Goal: Task Accomplishment & Management: Complete application form

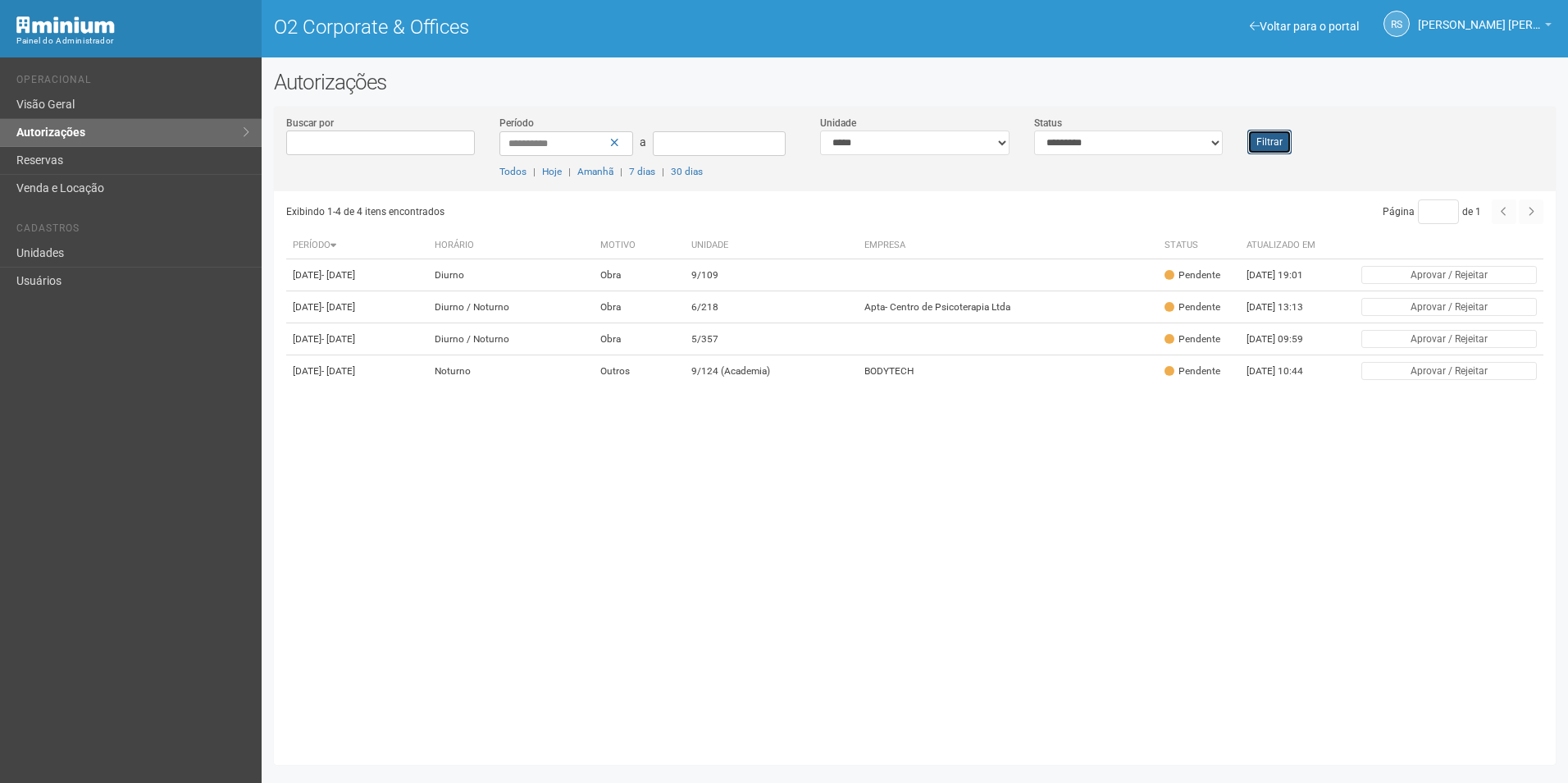
click at [1276, 149] on button "Filtrar" at bounding box center [1269, 142] width 44 height 24
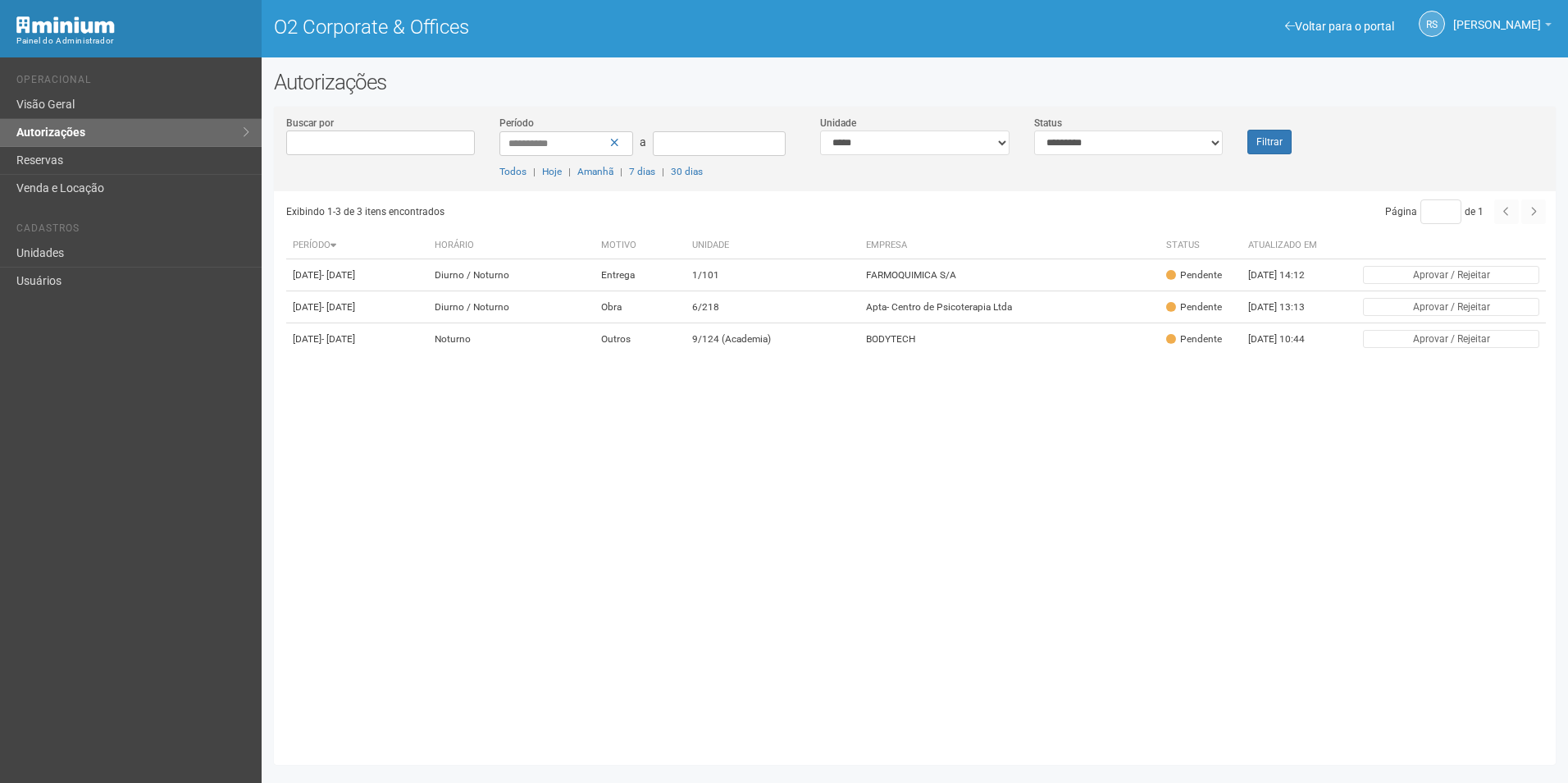
click at [922, 561] on div "Exibindo 1-3 de 3 itens encontrados Página * de 1 Período Horário Motivo Unidad…" at bounding box center [921, 471] width 1269 height 561
click at [1275, 145] on button "Filtrar" at bounding box center [1269, 142] width 44 height 24
click at [1289, 145] on button "Filtrar" at bounding box center [1269, 142] width 44 height 24
click at [1283, 137] on button "Filtrar" at bounding box center [1269, 142] width 44 height 24
click at [771, 278] on td "1/101" at bounding box center [772, 275] width 174 height 32
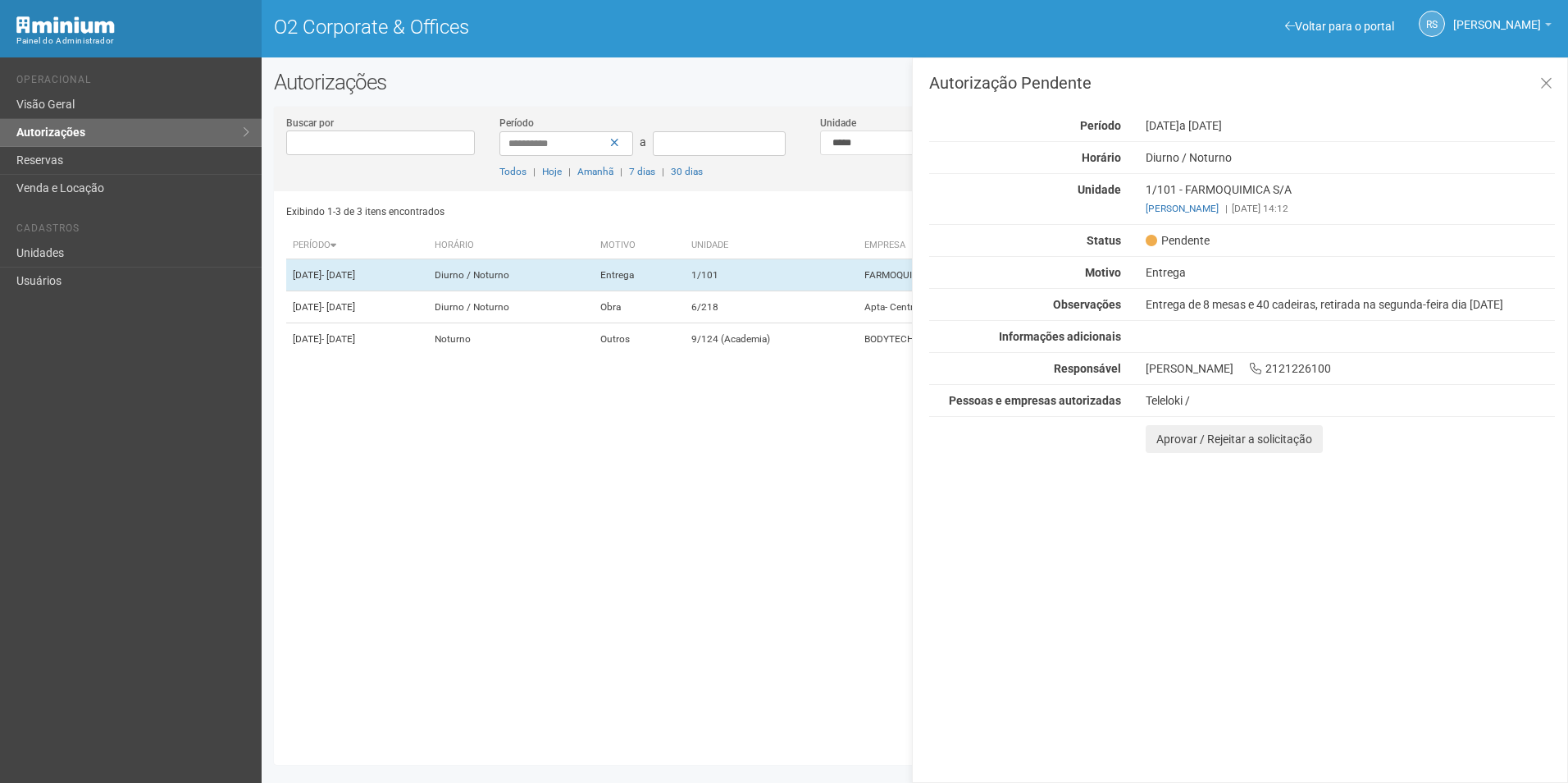
click at [1475, 538] on div "Autorização Pendente Período 11/09/2025 a 15/09/2025 Horário Diurno / Noturno U…" at bounding box center [1239, 420] width 655 height 726
click at [1177, 439] on button "Aprovar / Rejeitar a solicitação" at bounding box center [1234, 439] width 177 height 28
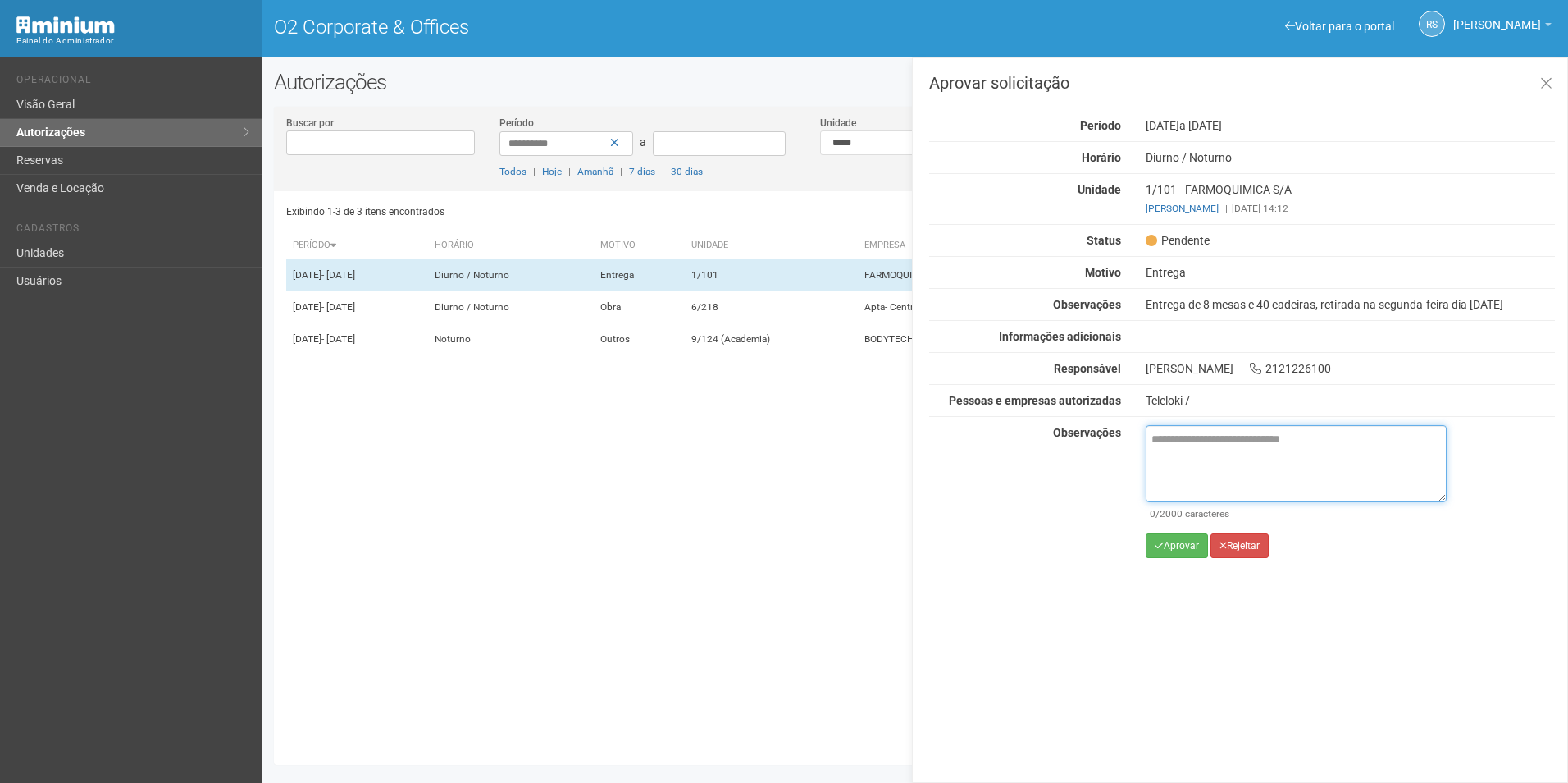
click at [1232, 450] on textarea at bounding box center [1296, 464] width 301 height 77
paste textarea "**********"
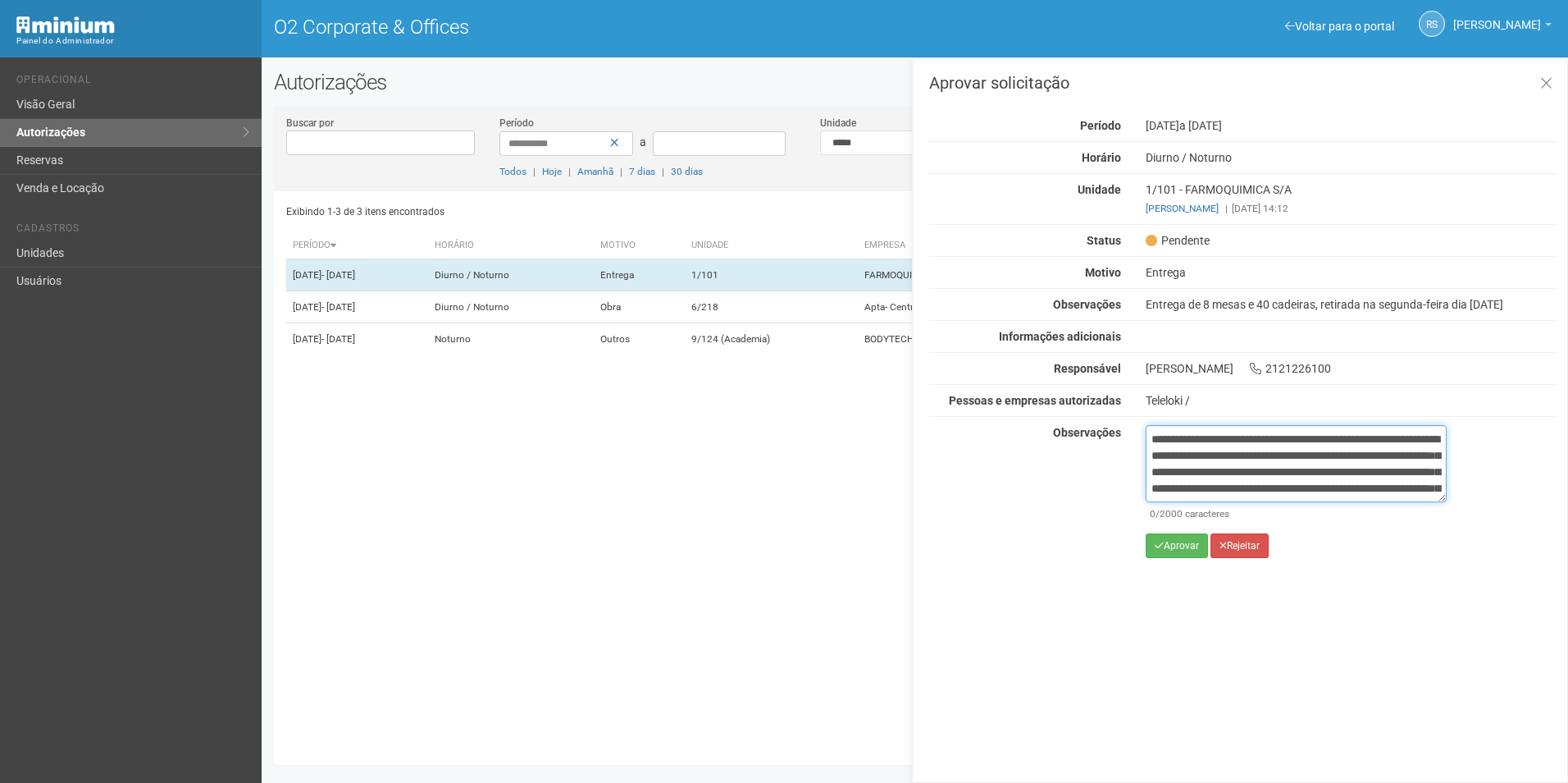
scroll to position [108, 0]
type textarea "**********"
click at [1185, 538] on button "Aprovar" at bounding box center [1176, 546] width 62 height 24
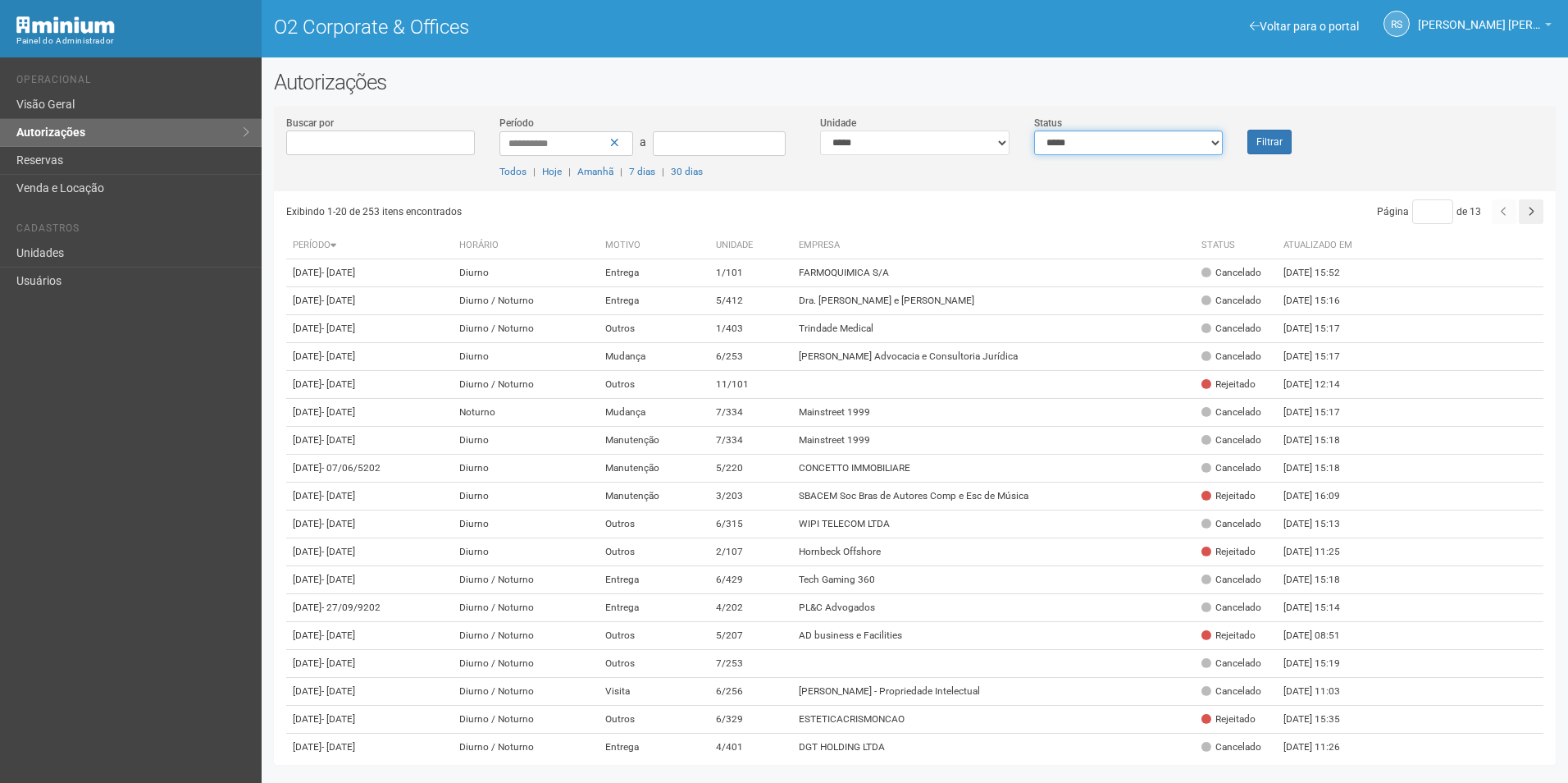
drag, startPoint x: 1143, startPoint y: 143, endPoint x: 1138, endPoint y: 155, distance: 13.0
click at [1143, 144] on select "**********" at bounding box center [1128, 142] width 189 height 24
click at [1034, 130] on select "**********" at bounding box center [1128, 142] width 189 height 24
click at [1152, 141] on select "**********" at bounding box center [1128, 142] width 189 height 24
select select "*"
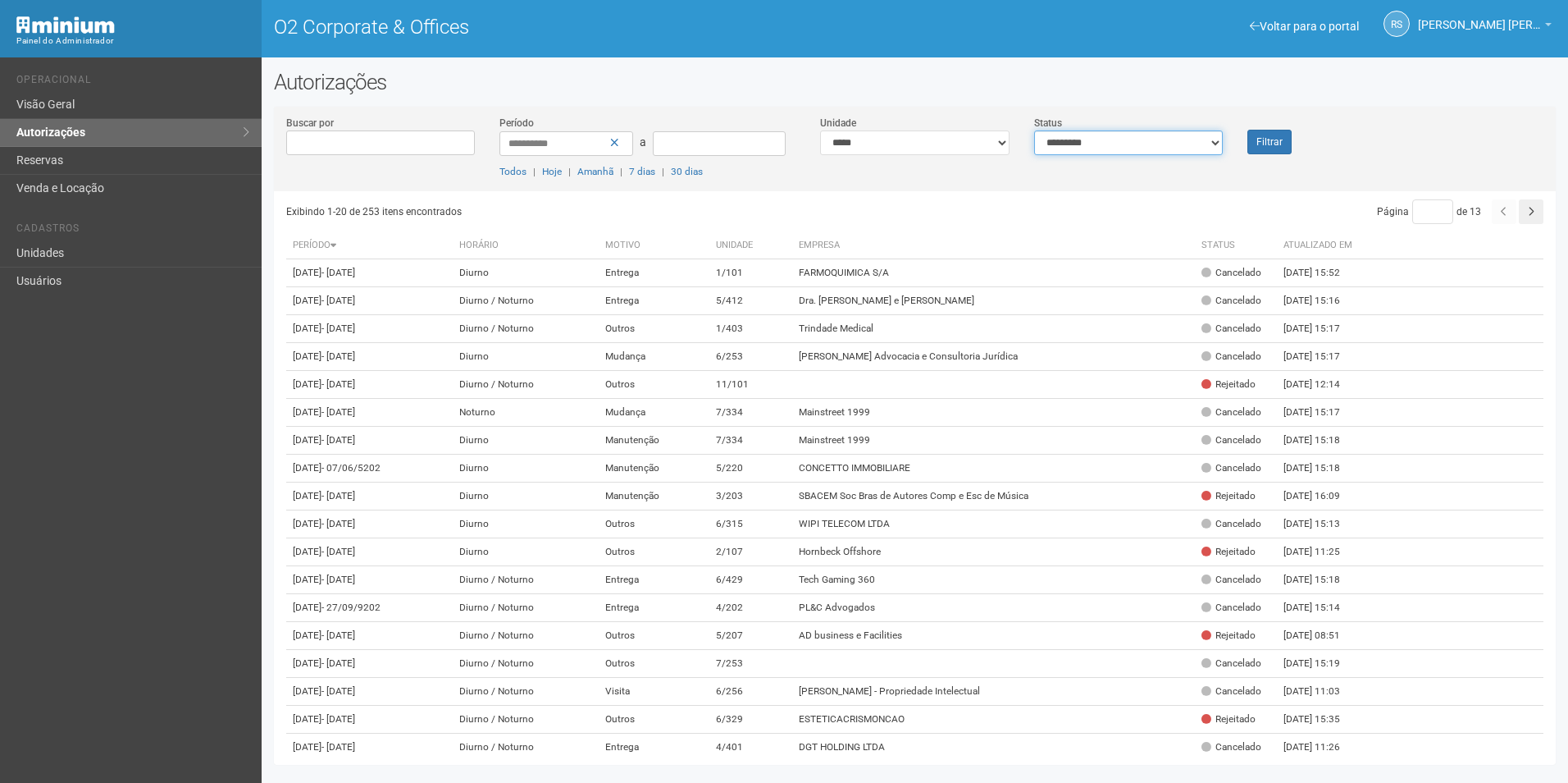
click at [1034, 130] on select "**********" at bounding box center [1128, 142] width 189 height 24
click at [1287, 145] on button "Filtrar" at bounding box center [1269, 142] width 44 height 24
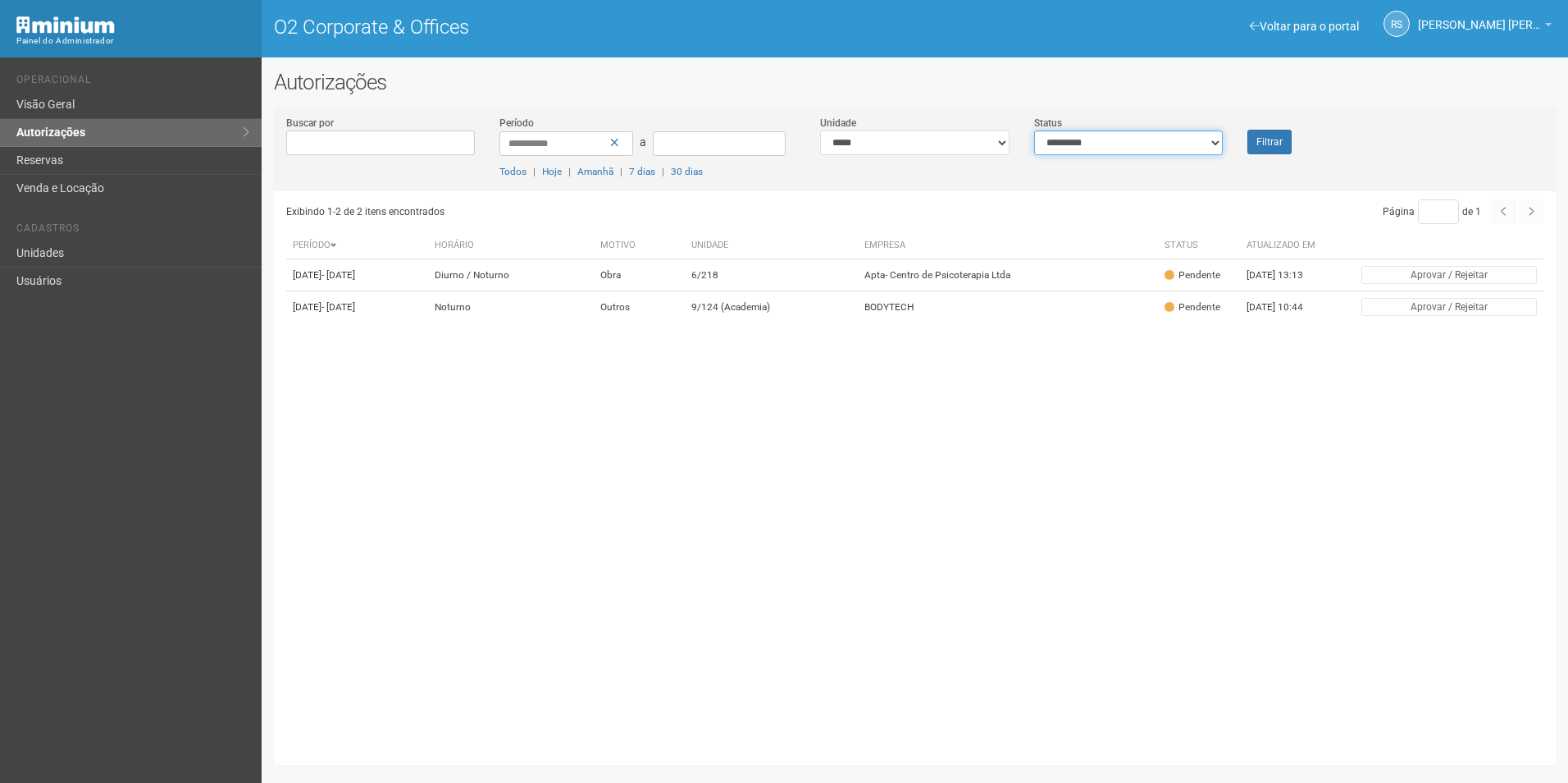
drag, startPoint x: 1224, startPoint y: 142, endPoint x: 1246, endPoint y: 142, distance: 22.0
click at [1232, 142] on div "**********" at bounding box center [1128, 135] width 214 height 41
click at [1279, 142] on button "Filtrar" at bounding box center [1269, 142] width 44 height 24
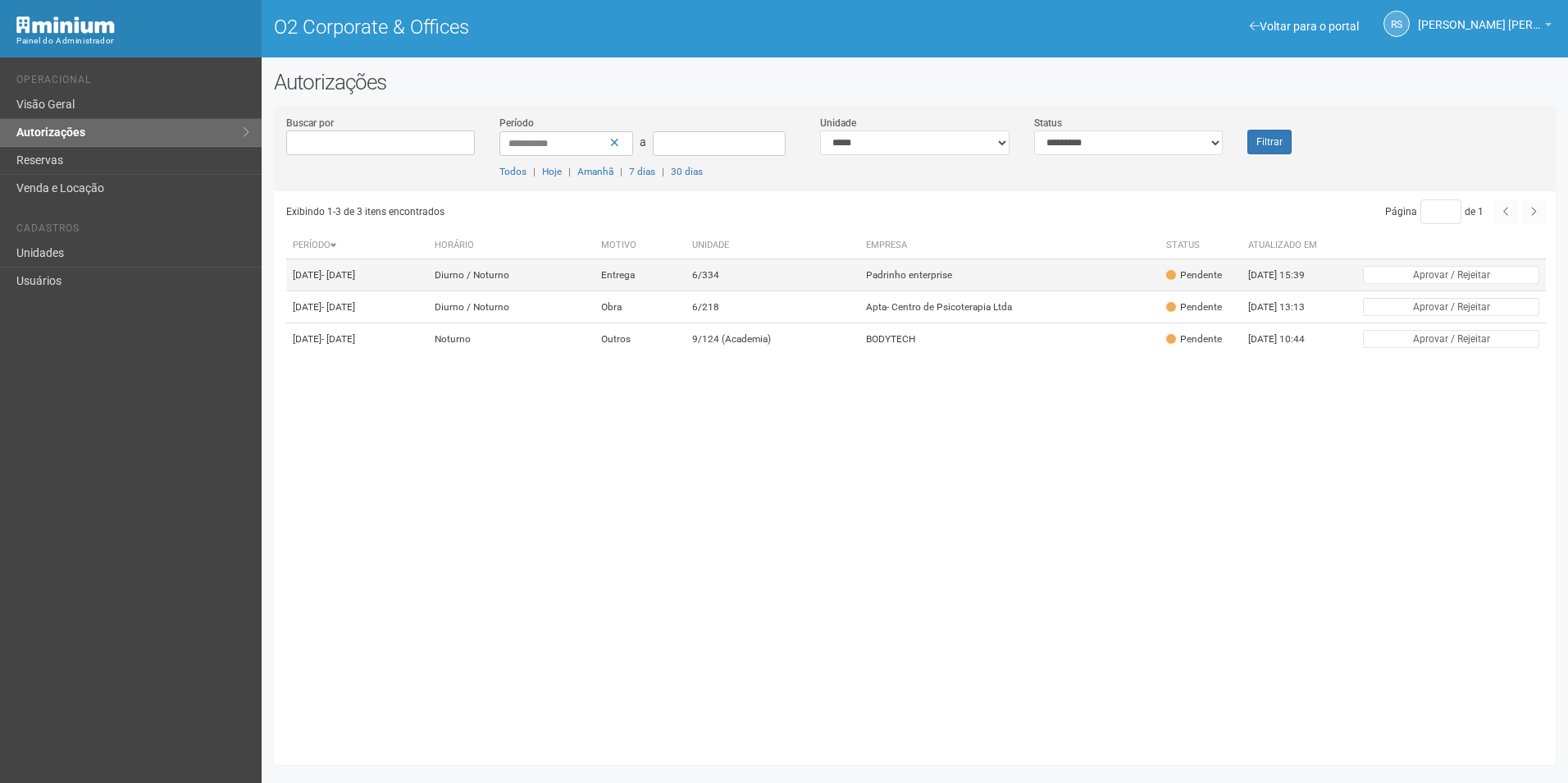
click at [895, 275] on tr "11/09/2025 - 14/09/2025 Diurno / Noturno Entrega 6/334 Padrinho enterprise Pend…" at bounding box center [915, 275] width 1259 height 32
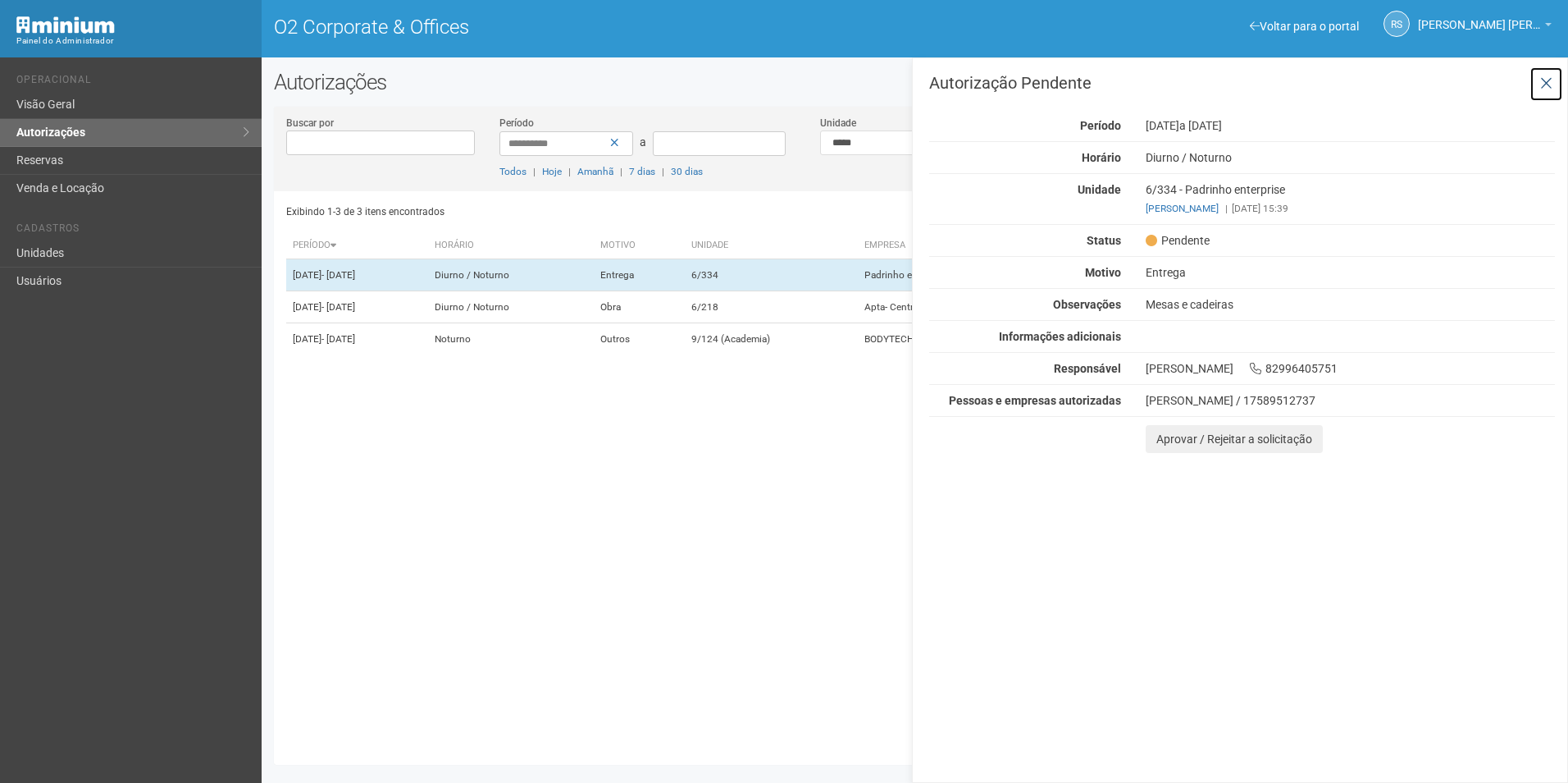
click at [1553, 73] on button at bounding box center [1546, 84] width 34 height 35
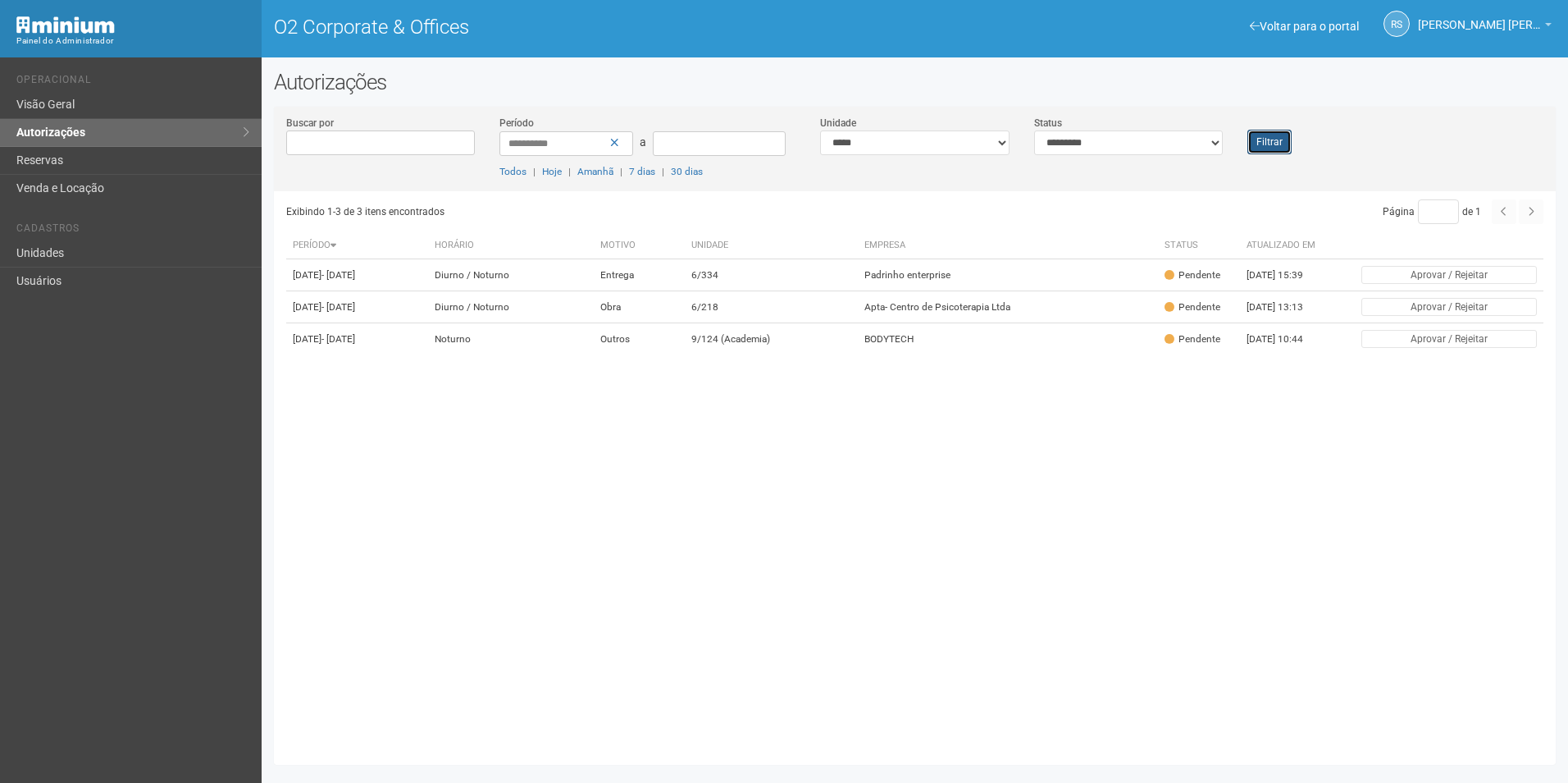
click at [1269, 148] on button "Filtrar" at bounding box center [1269, 142] width 44 height 24
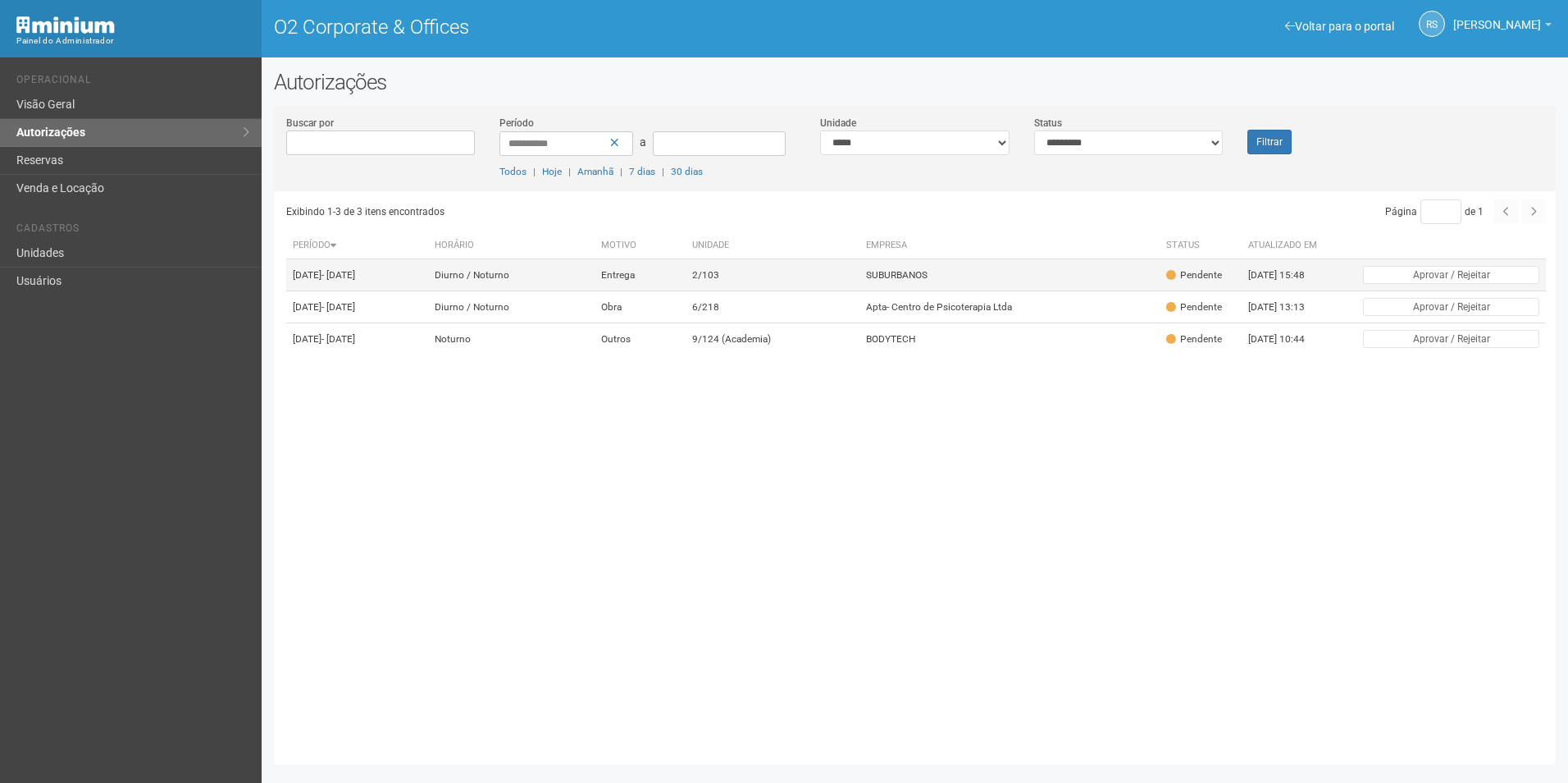
click at [967, 286] on td "SUBURBANOS" at bounding box center [1010, 275] width 301 height 32
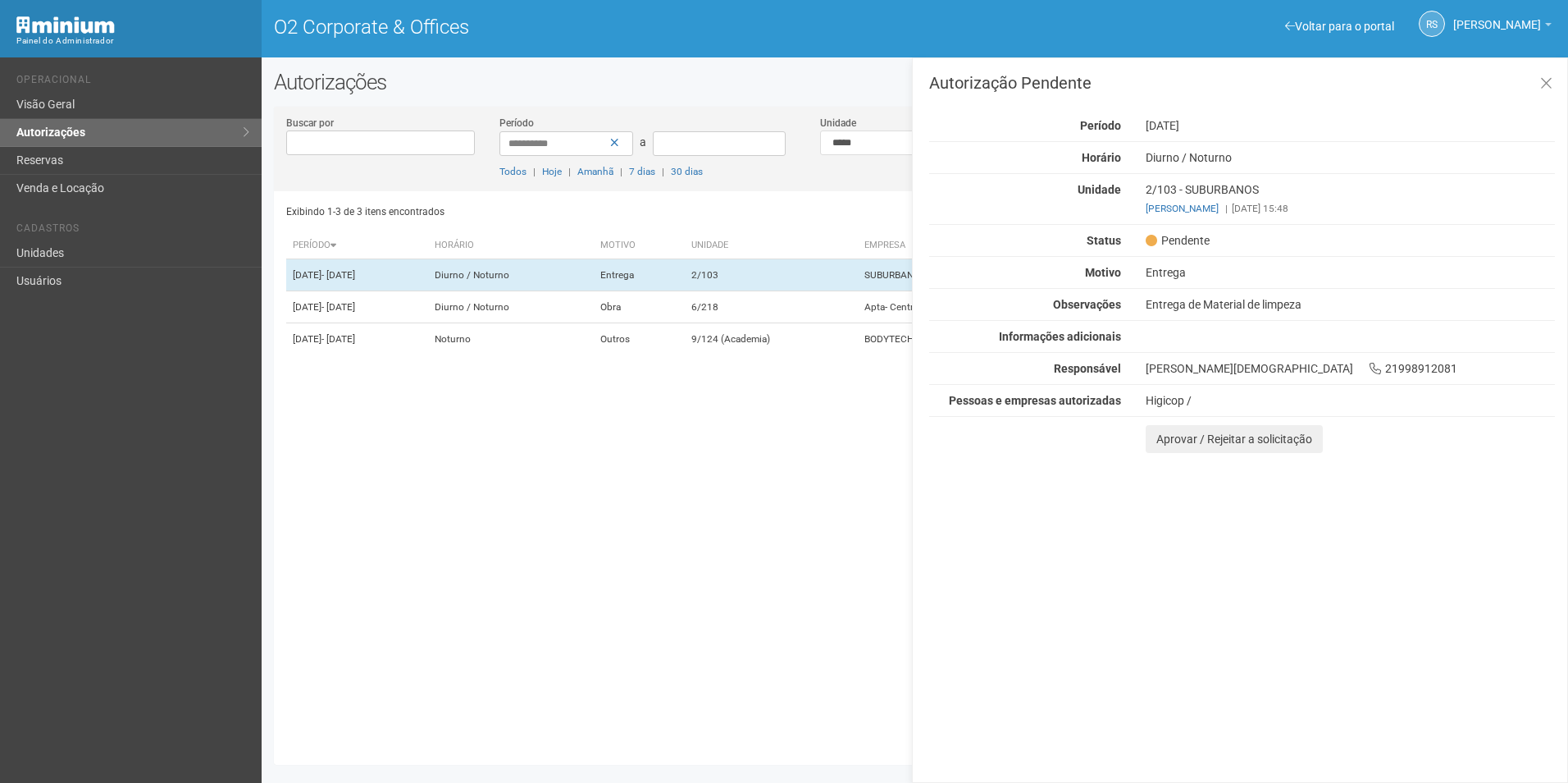
click at [1452, 560] on div "Autorização Pendente Período 11/09/2025 Horário Diurno / Noturno Unidade 2/103 …" at bounding box center [1239, 420] width 655 height 726
click at [1177, 443] on button "Aprovar / Rejeitar a solicitação" at bounding box center [1234, 439] width 177 height 28
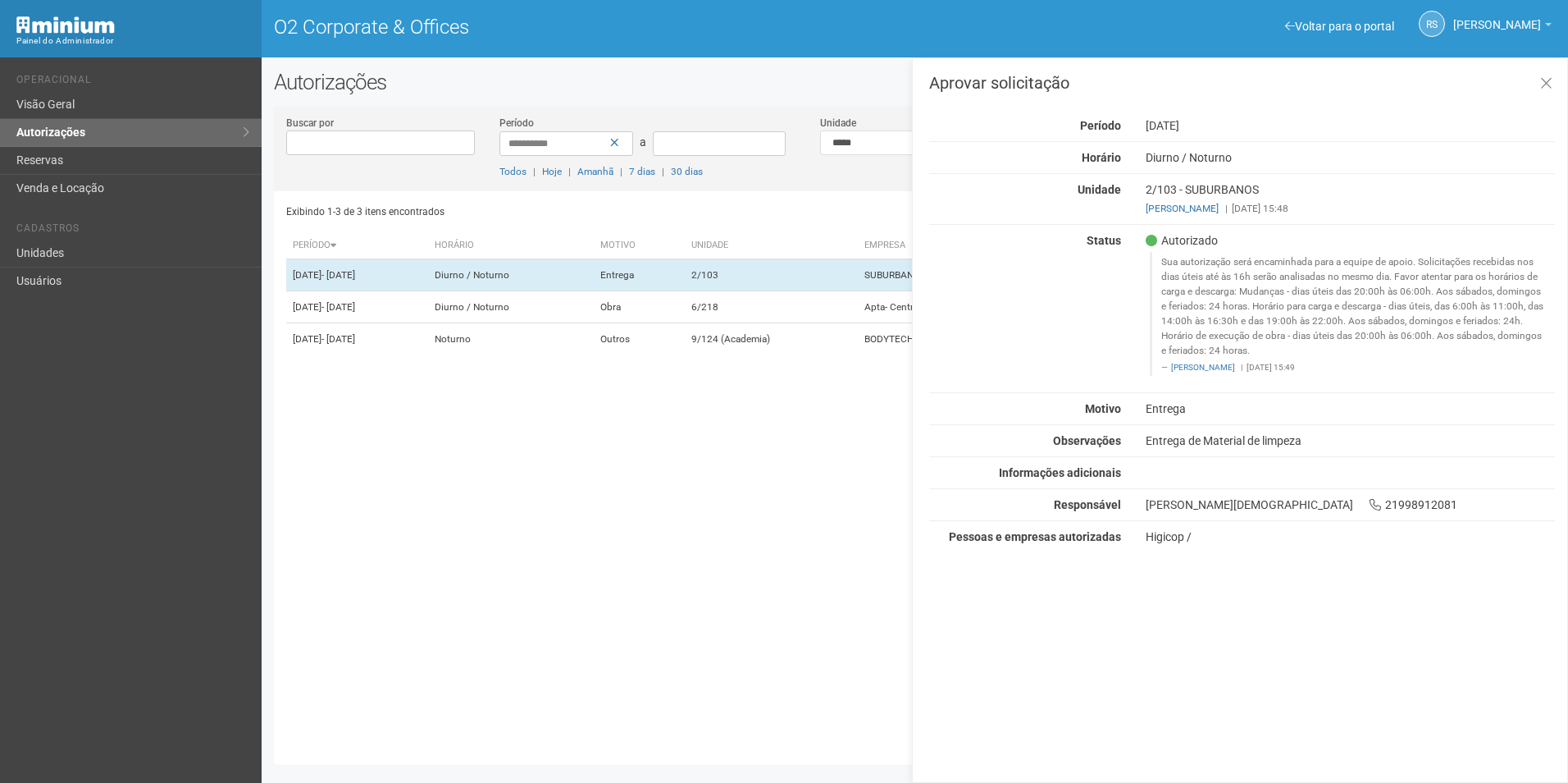
click at [1215, 488] on hr at bounding box center [1241, 488] width 625 height 1
click at [1548, 86] on icon at bounding box center [1545, 83] width 12 height 16
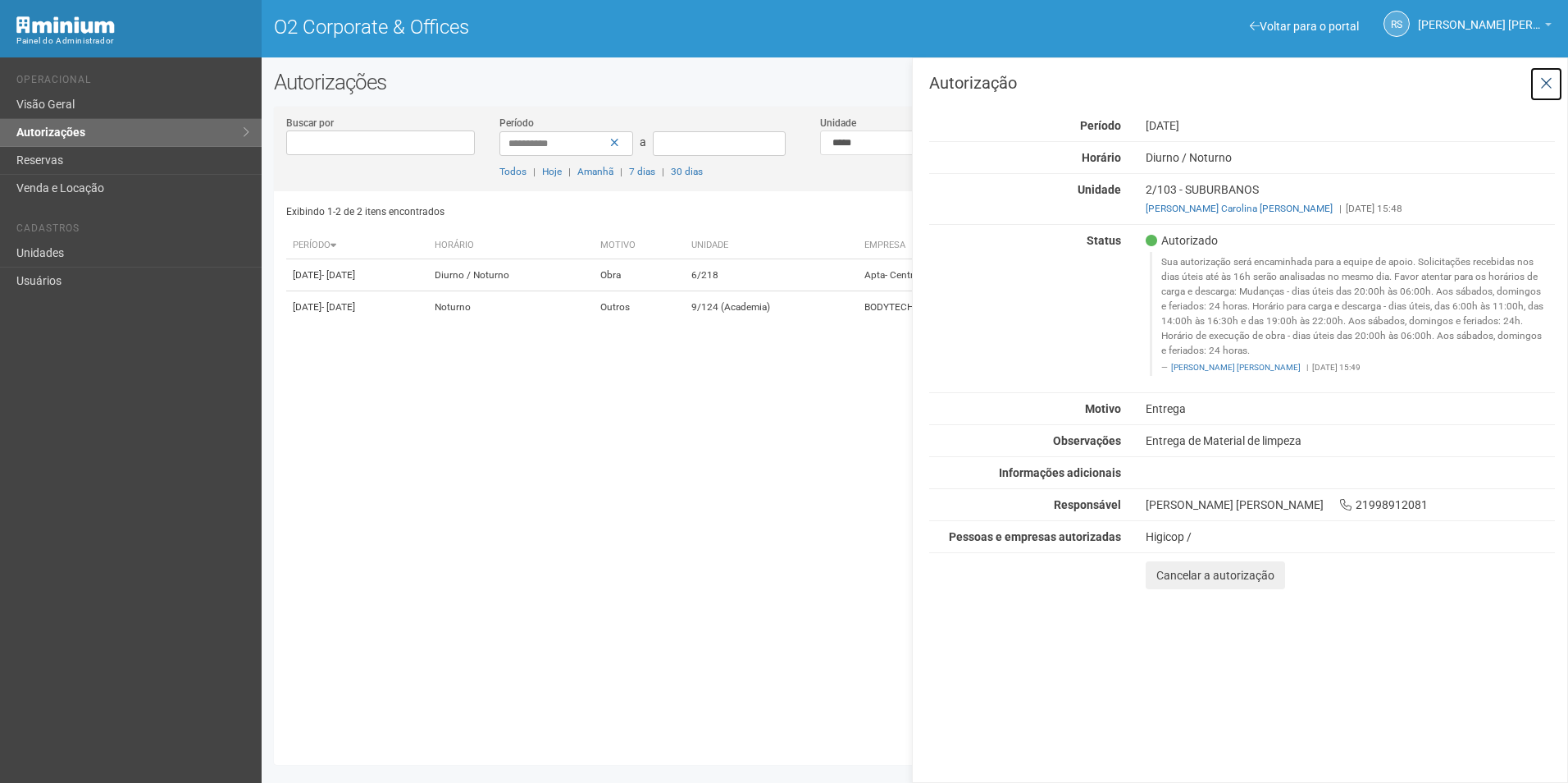
click at [1548, 85] on icon at bounding box center [1545, 83] width 12 height 16
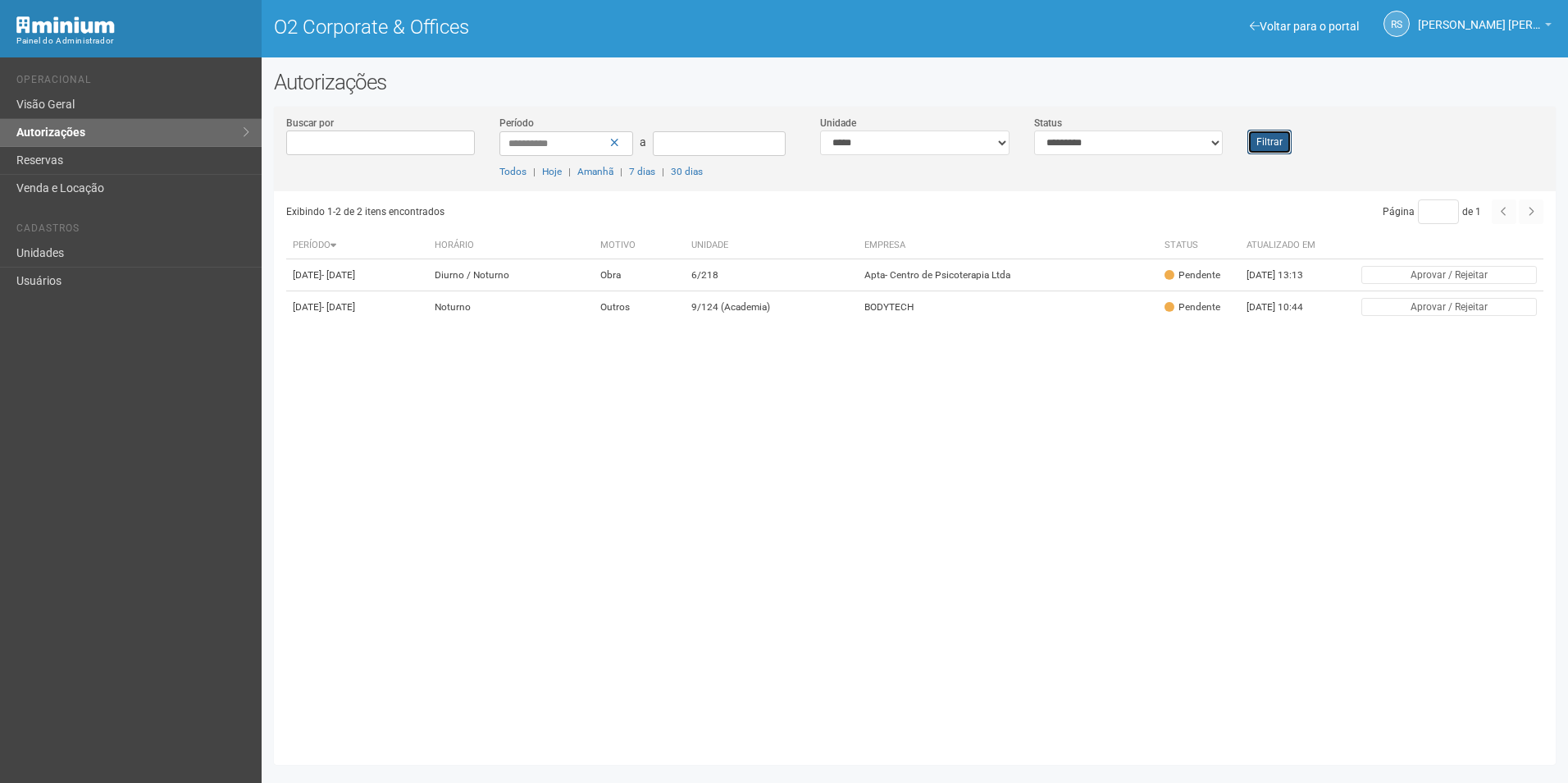
click at [1275, 145] on button "Filtrar" at bounding box center [1269, 142] width 44 height 24
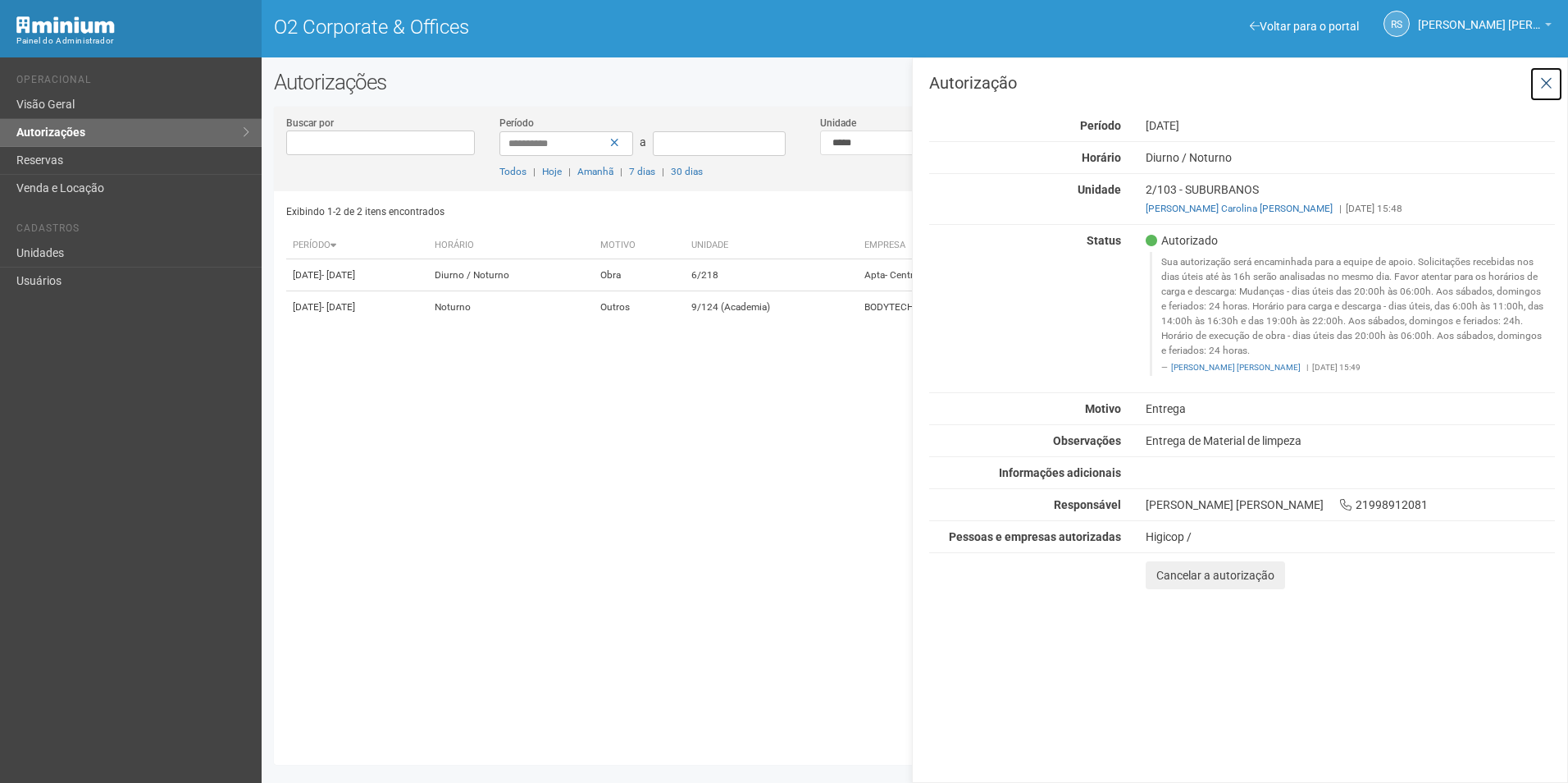
click at [1551, 81] on icon at bounding box center [1545, 83] width 12 height 16
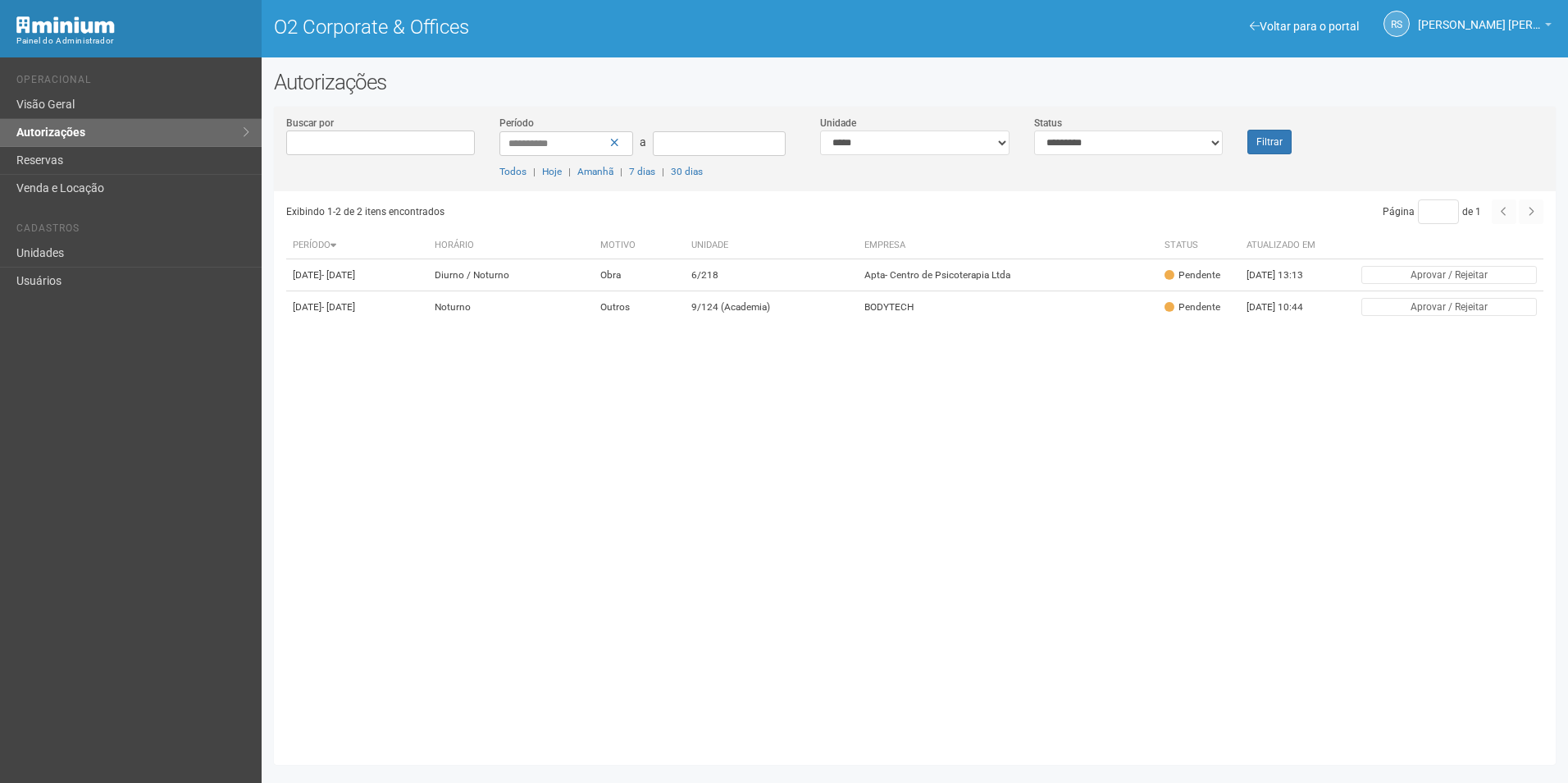
click at [1293, 139] on div "Filtrar" at bounding box center [1287, 135] width 106 height 40
click at [1277, 143] on button "Filtrar" at bounding box center [1269, 142] width 44 height 24
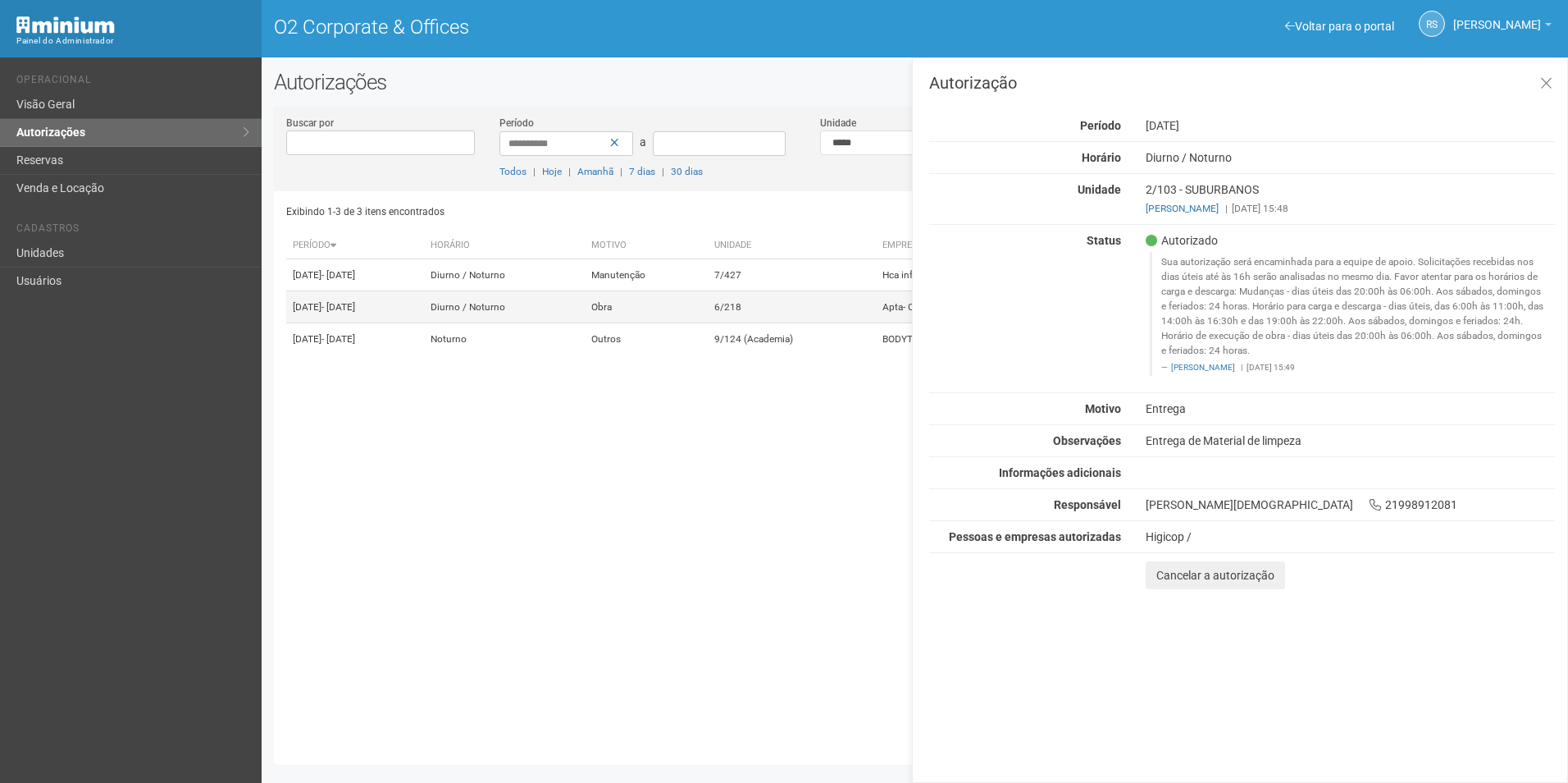
click at [585, 320] on td "Diurno / Noturno" at bounding box center [504, 307] width 161 height 32
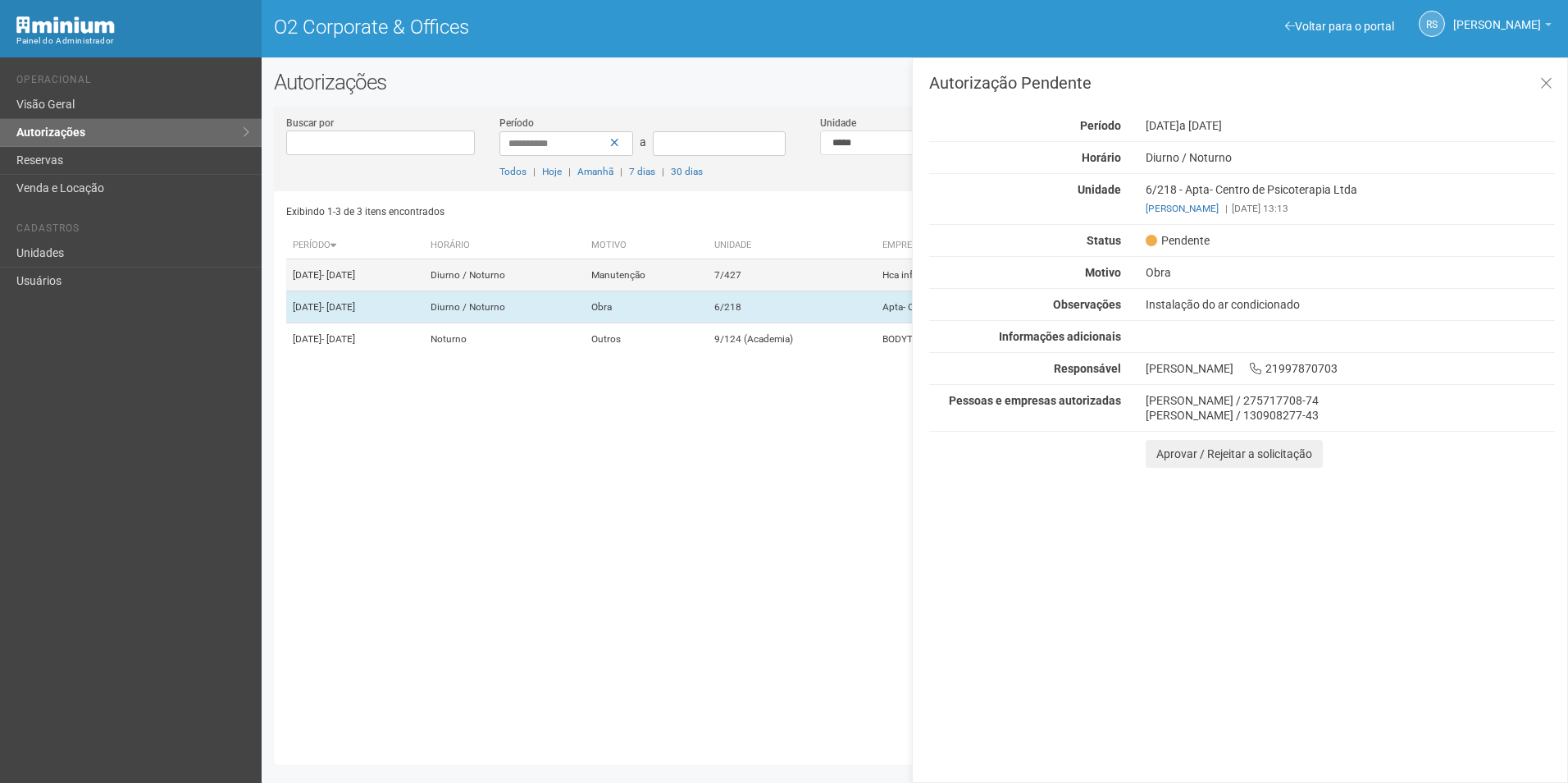
click at [680, 290] on td "Manutenção" at bounding box center [646, 275] width 123 height 32
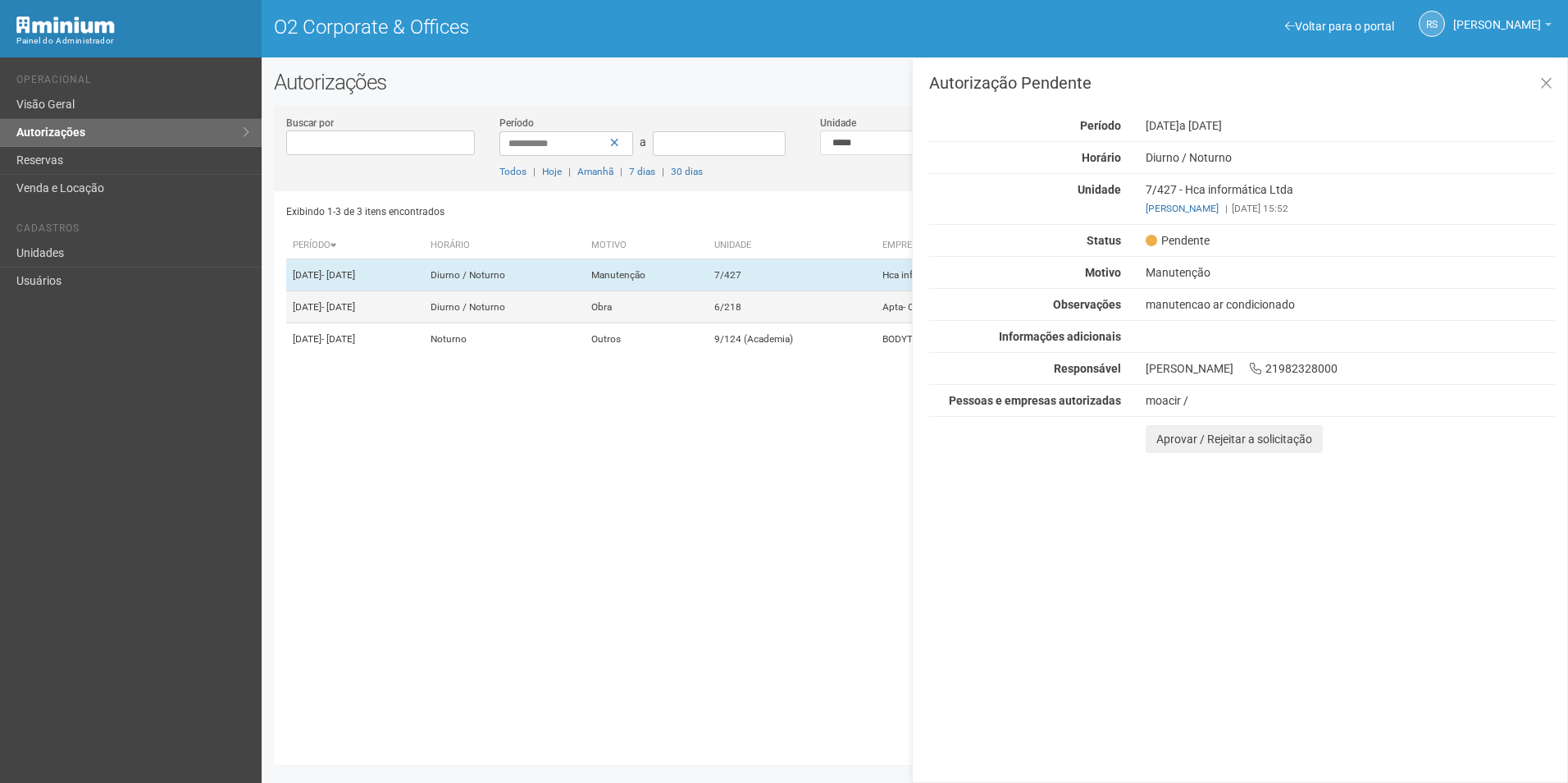
click at [675, 314] on td "Obra" at bounding box center [646, 307] width 123 height 32
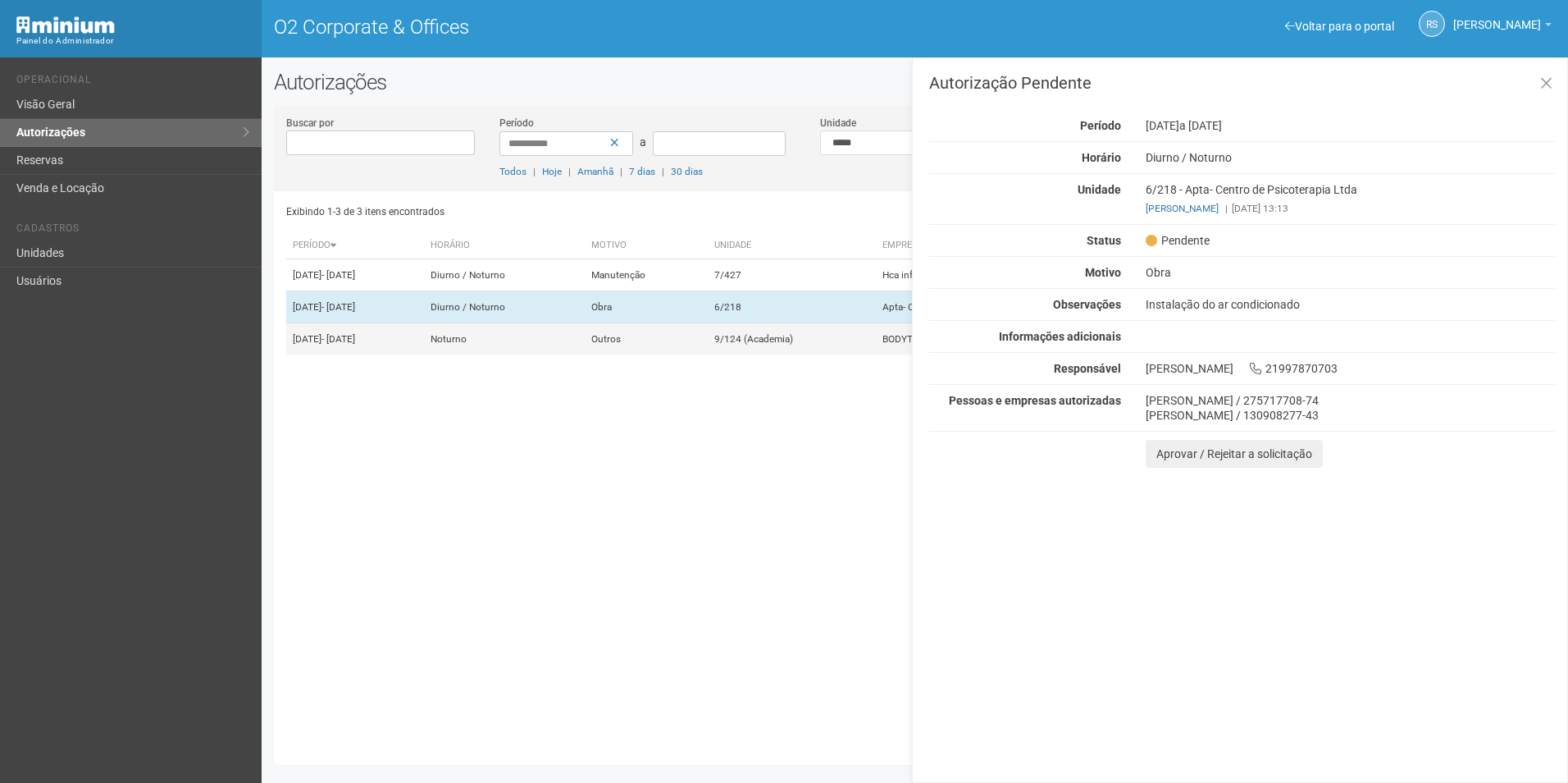
click at [669, 352] on td "Outros" at bounding box center [646, 339] width 123 height 32
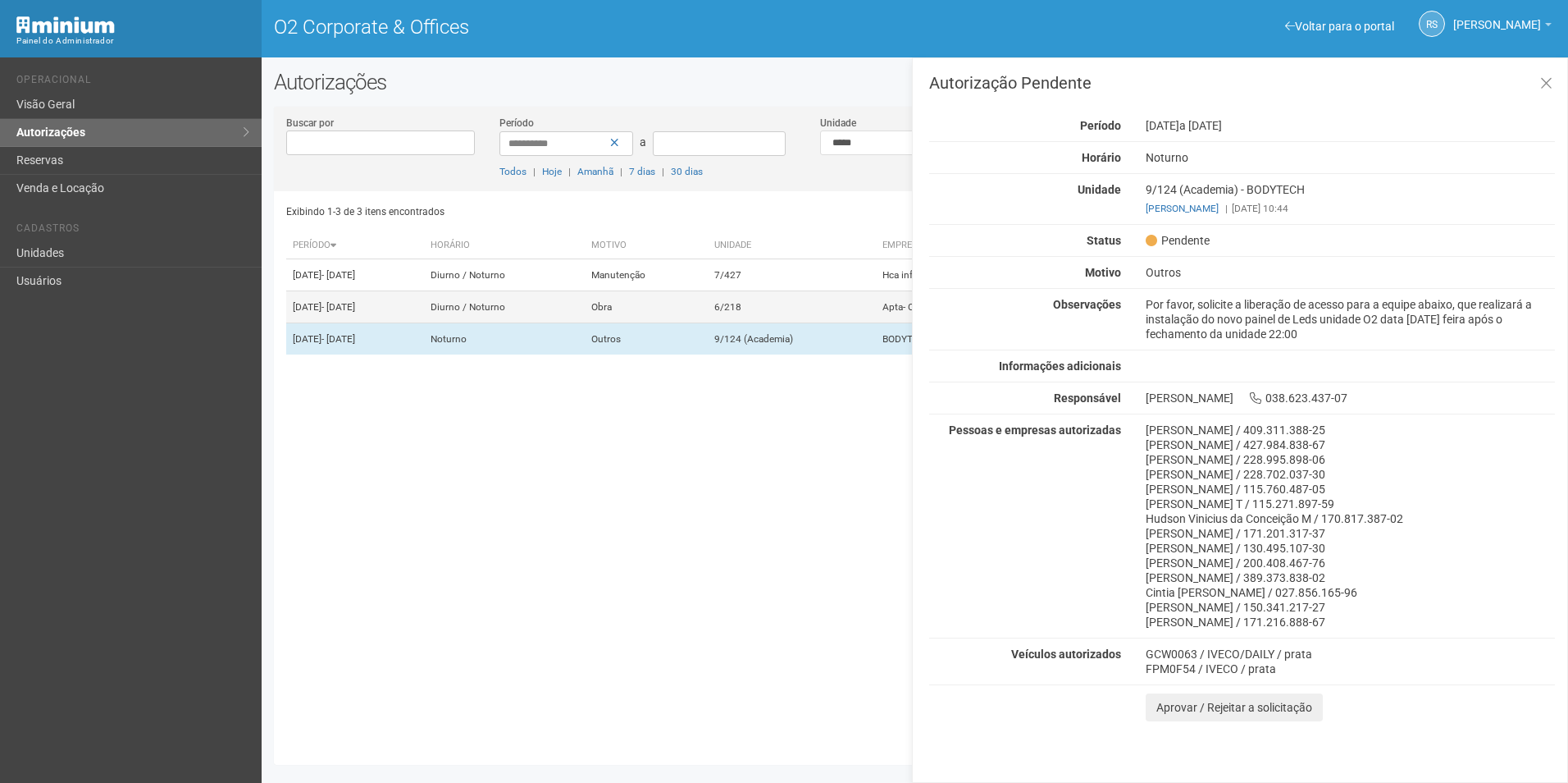
click at [666, 323] on td "Obra" at bounding box center [646, 307] width 123 height 32
